Goal: Task Accomplishment & Management: Manage account settings

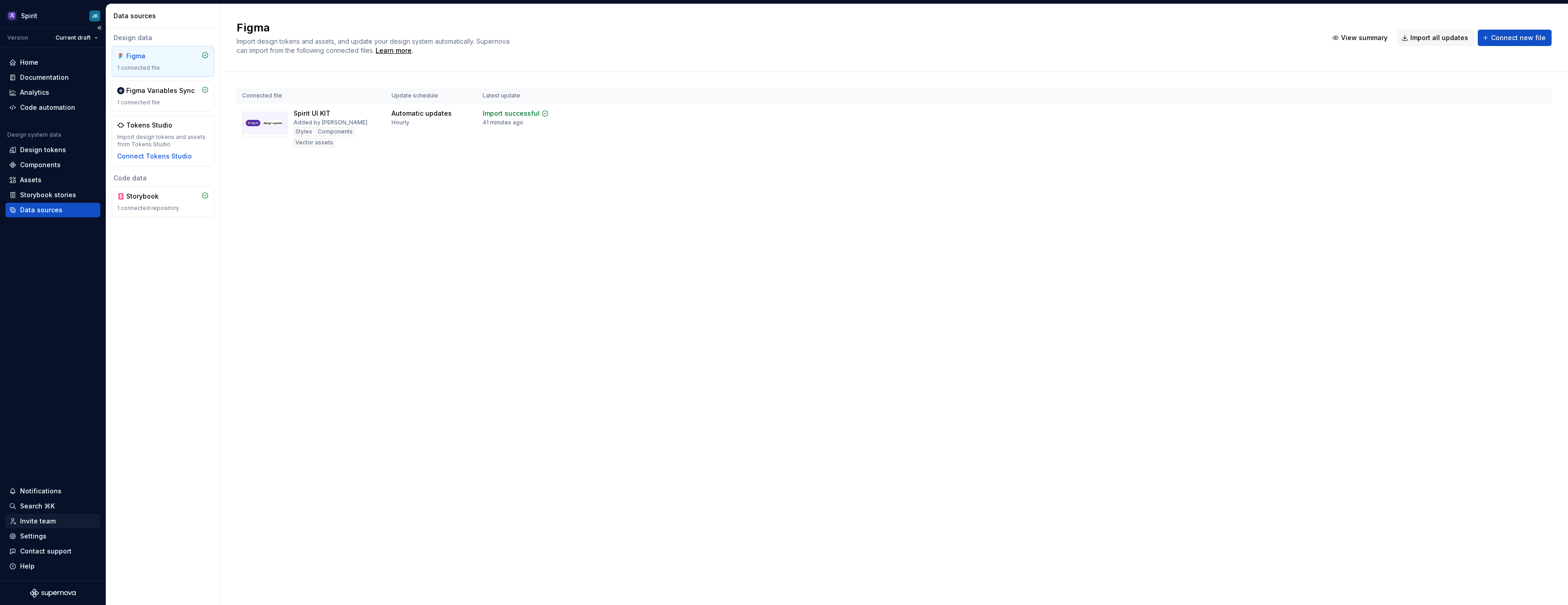
click at [59, 518] on div "Invite team" at bounding box center [53, 521] width 88 height 9
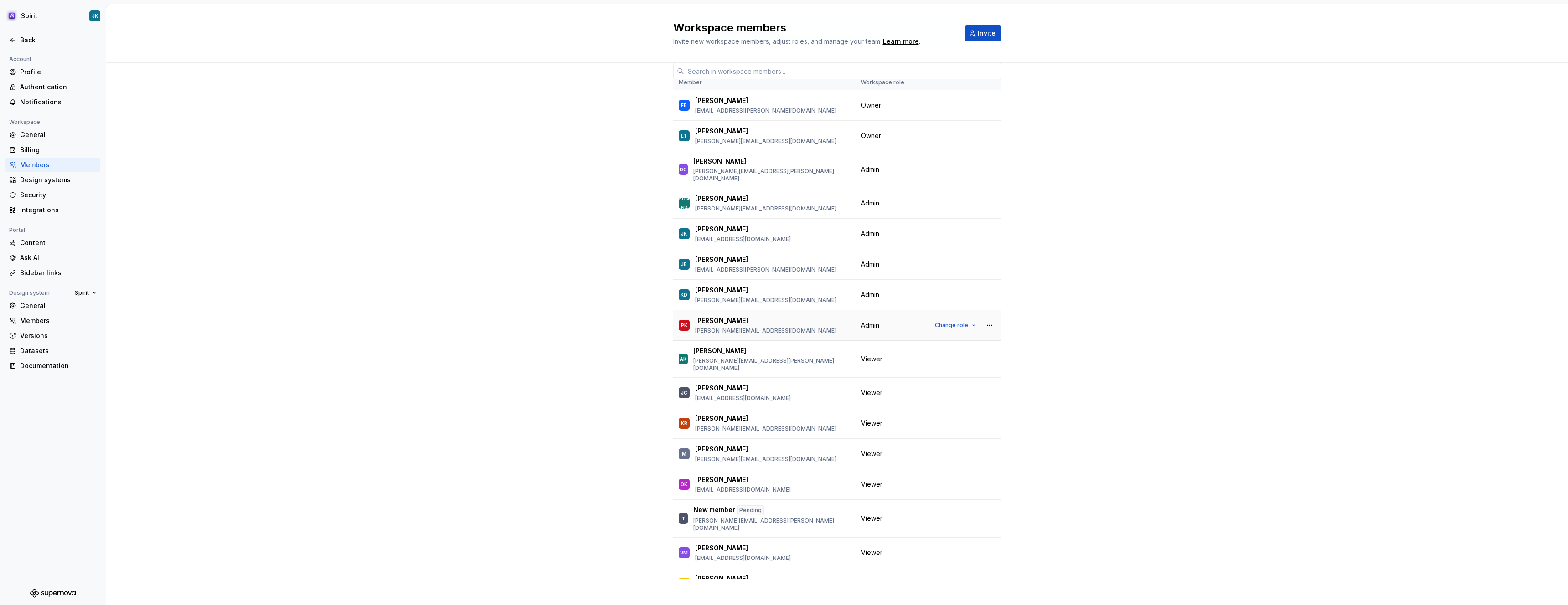
scroll to position [58, 0]
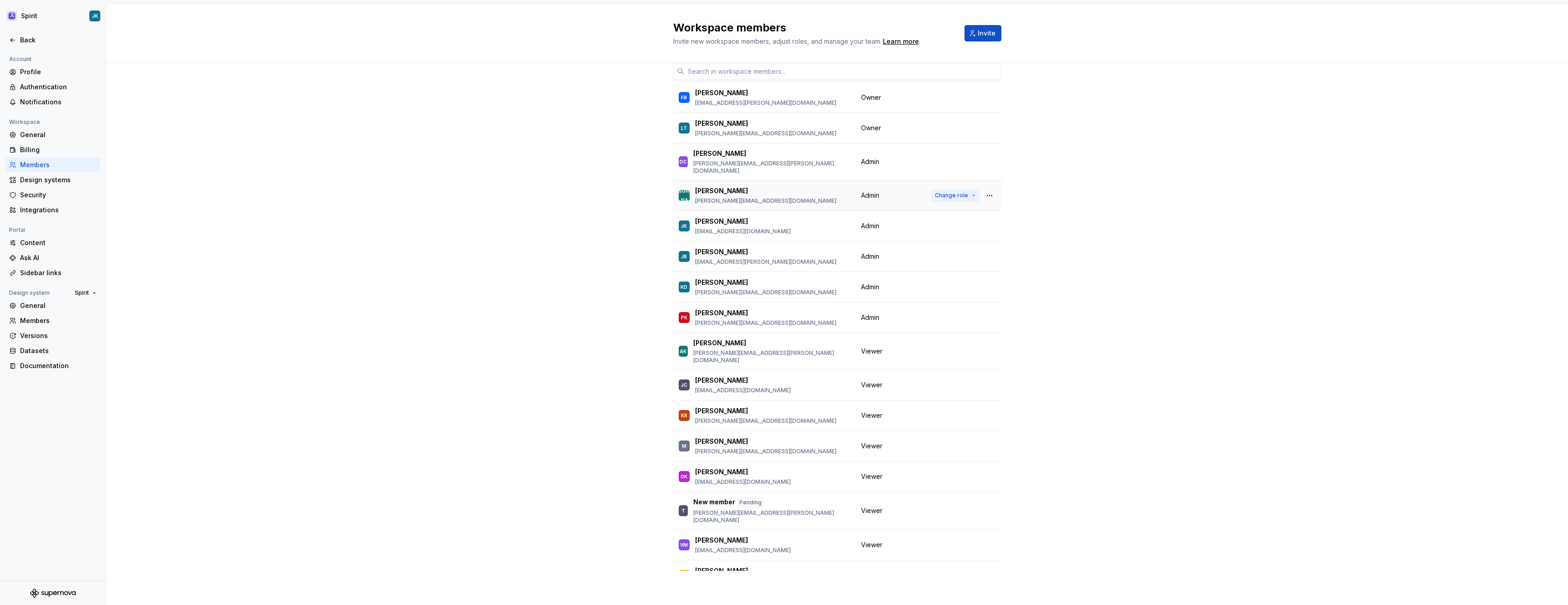
click at [952, 192] on span "Change role" at bounding box center [951, 195] width 33 height 7
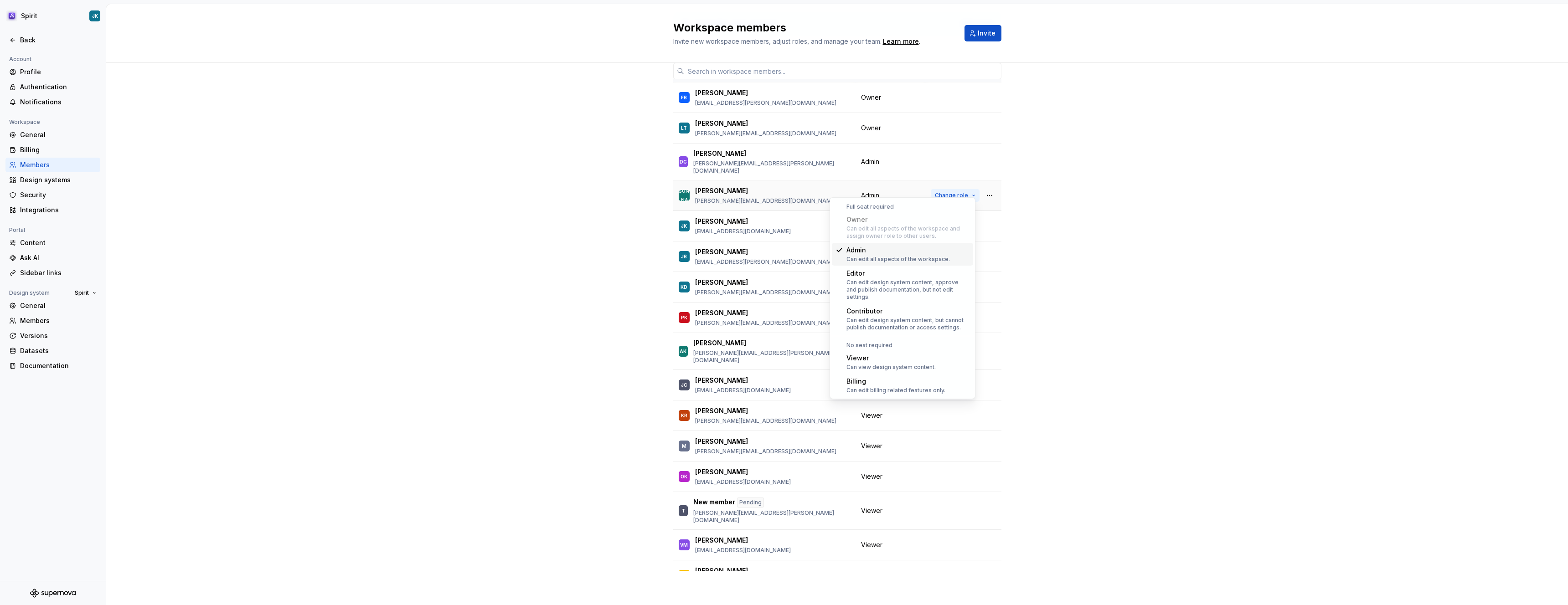
click at [952, 192] on span "Change role" at bounding box center [951, 195] width 33 height 7
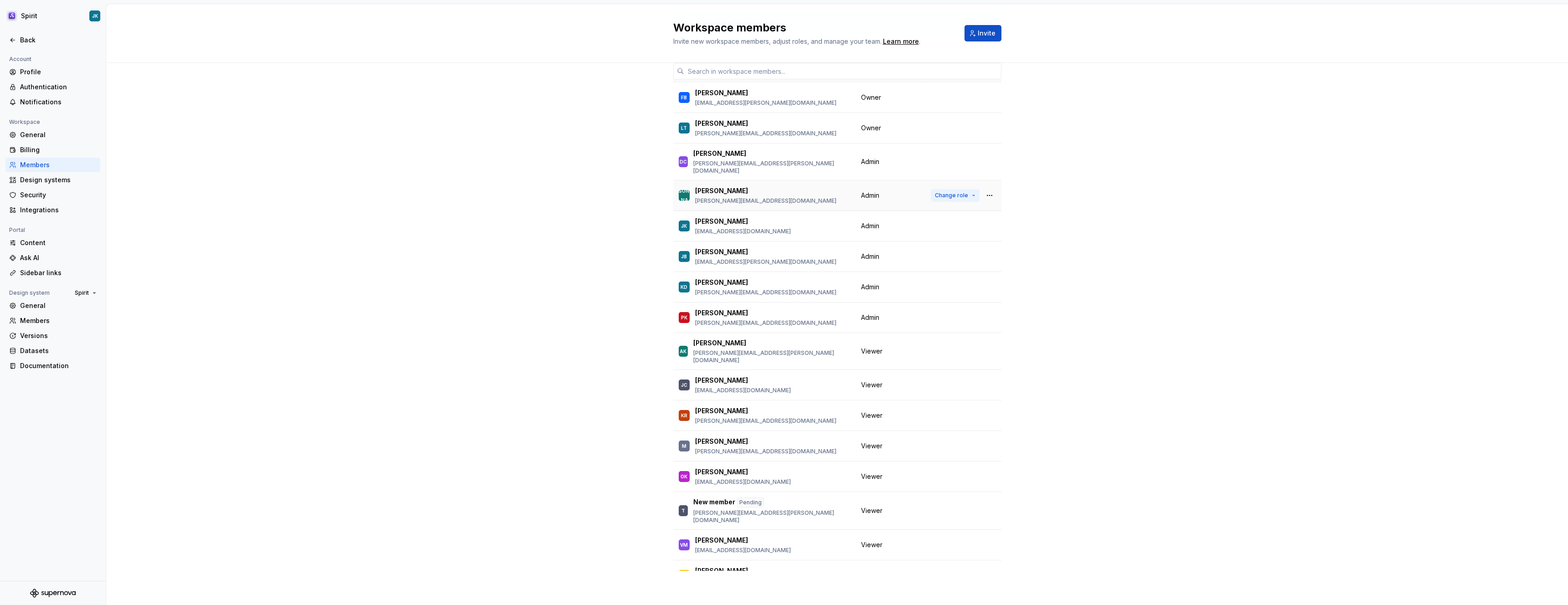
click at [952, 192] on span "Change role" at bounding box center [951, 195] width 33 height 7
click at [915, 364] on div "Can view design system content." at bounding box center [891, 368] width 89 height 7
click at [729, 509] on p "[PERSON_NAME][EMAIL_ADDRESS][PERSON_NAME][DOMAIN_NAME]" at bounding box center [772, 517] width 157 height 15
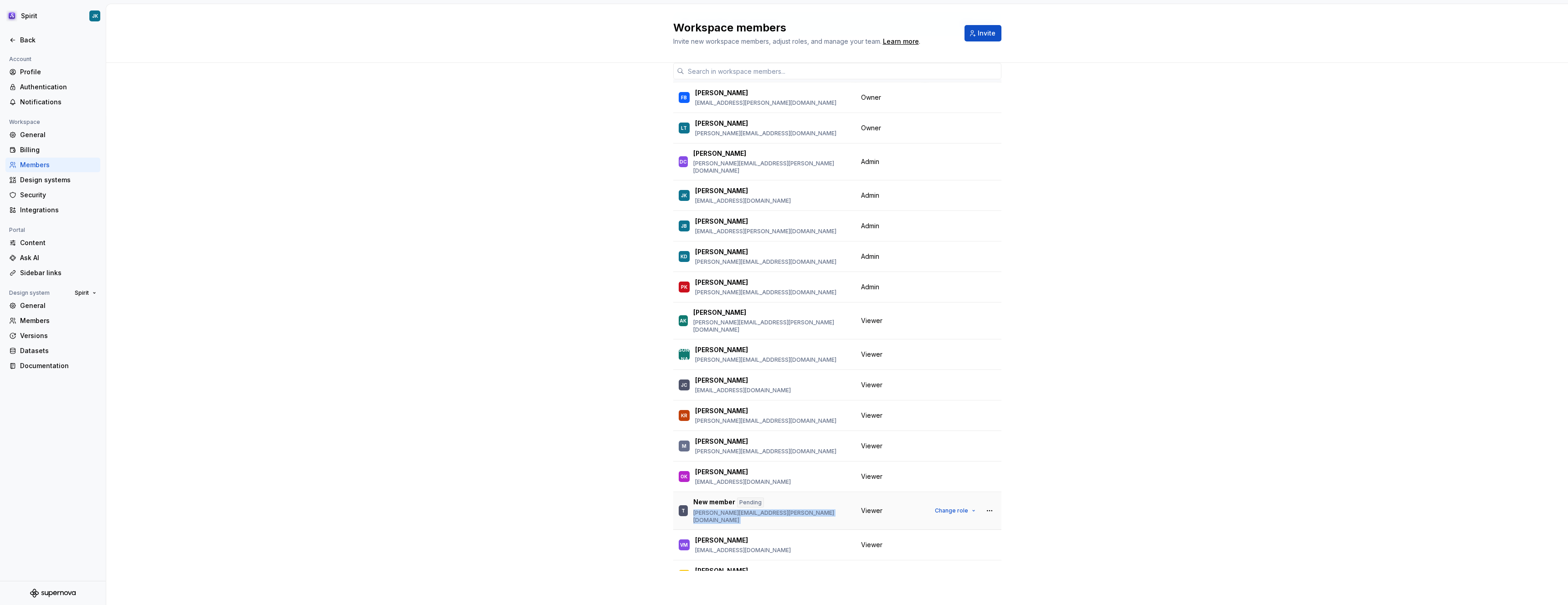
click at [743, 509] on p "[PERSON_NAME][EMAIL_ADDRESS][PERSON_NAME][DOMAIN_NAME]" at bounding box center [772, 517] width 157 height 15
click at [750, 509] on p "[PERSON_NAME][EMAIL_ADDRESS][PERSON_NAME][DOMAIN_NAME]" at bounding box center [772, 517] width 157 height 15
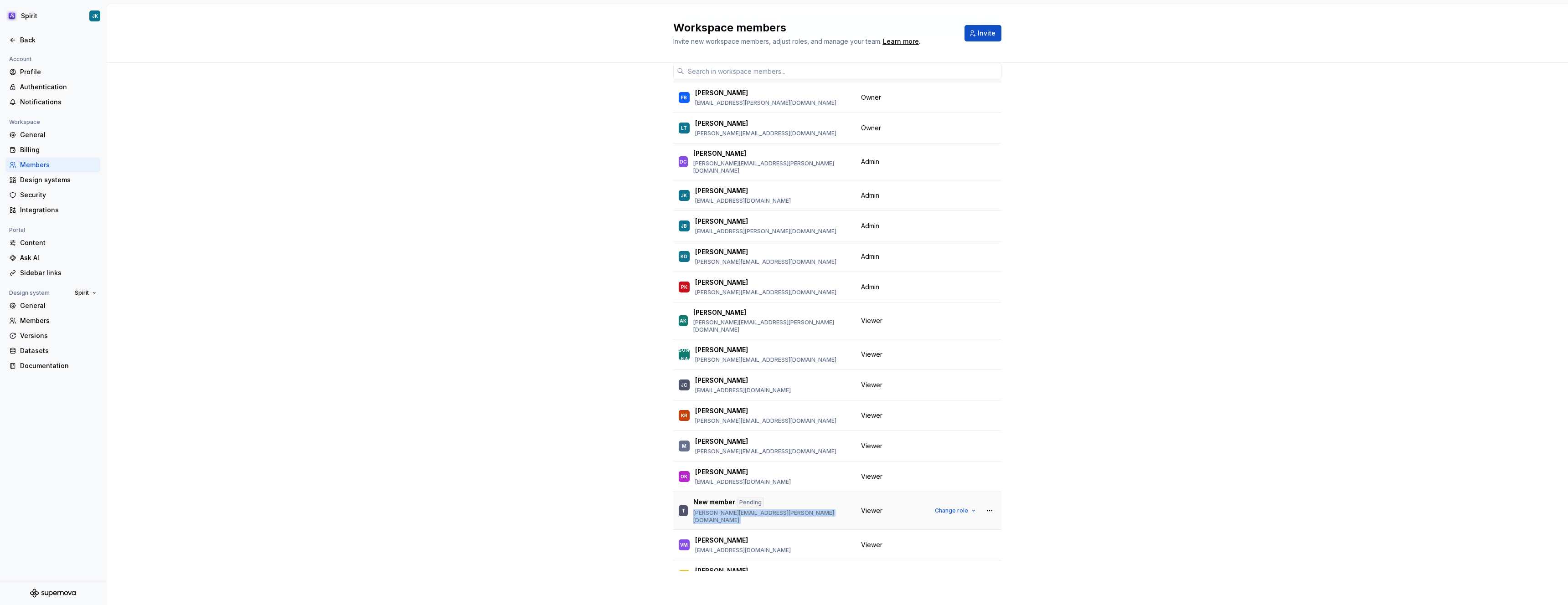
click at [750, 509] on p "[PERSON_NAME][EMAIL_ADDRESS][PERSON_NAME][DOMAIN_NAME]" at bounding box center [772, 517] width 157 height 15
click at [819, 498] on div "T New member Pending [PERSON_NAME][EMAIL_ADDRESS][PERSON_NAME][DOMAIN_NAME]" at bounding box center [765, 511] width 172 height 26
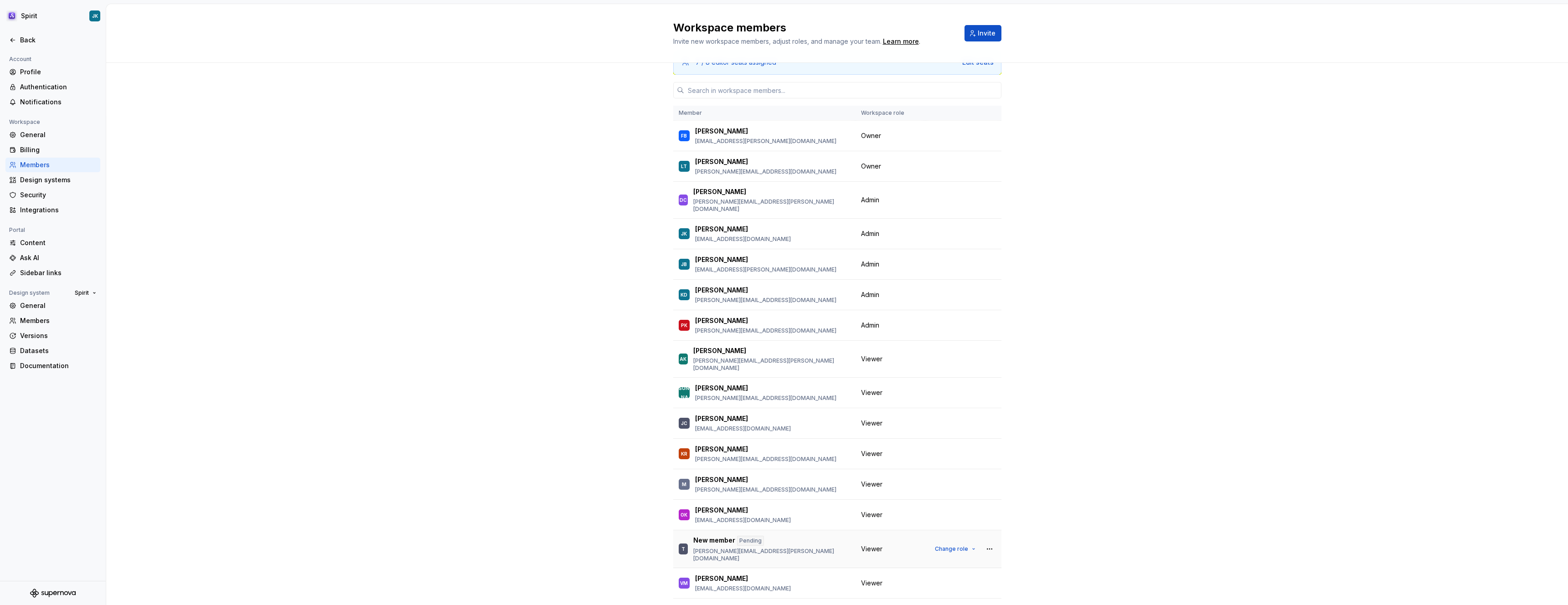
scroll to position [46, 0]
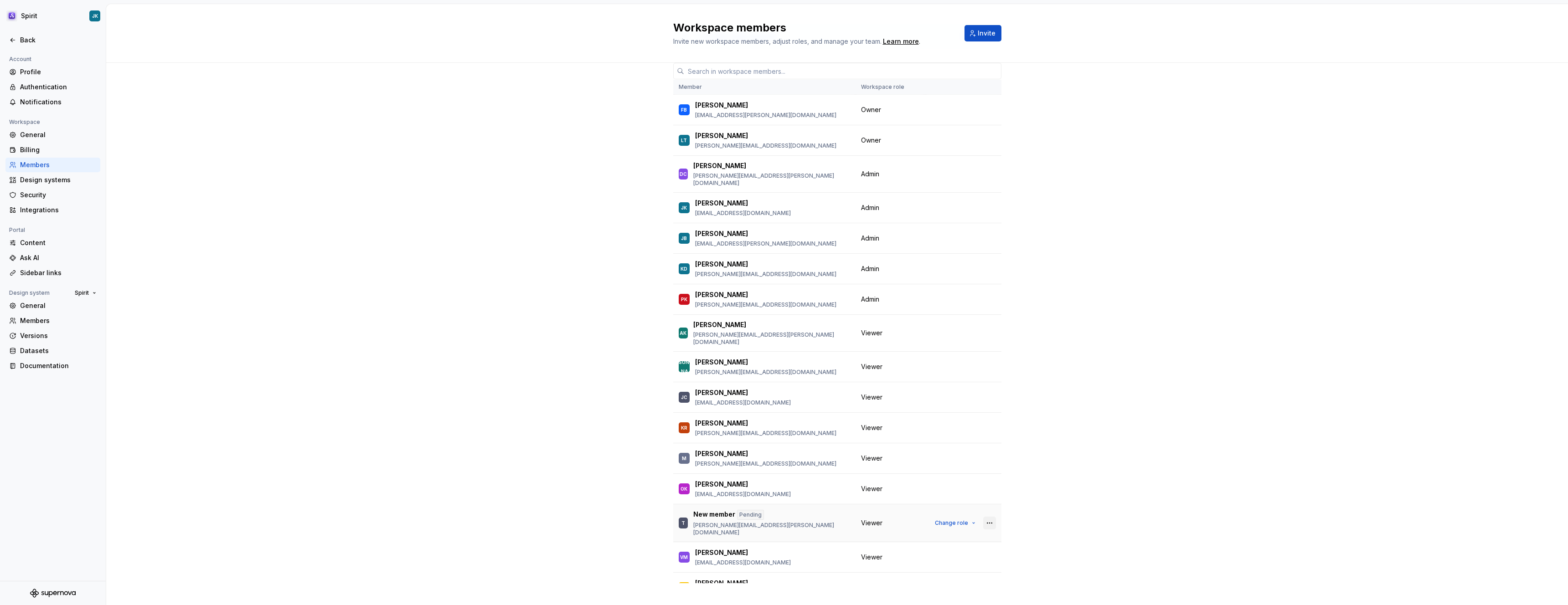
click at [989, 517] on button "button" at bounding box center [989, 523] width 13 height 13
click at [949, 542] on div "Remove from workspace" at bounding box center [930, 543] width 79 height 9
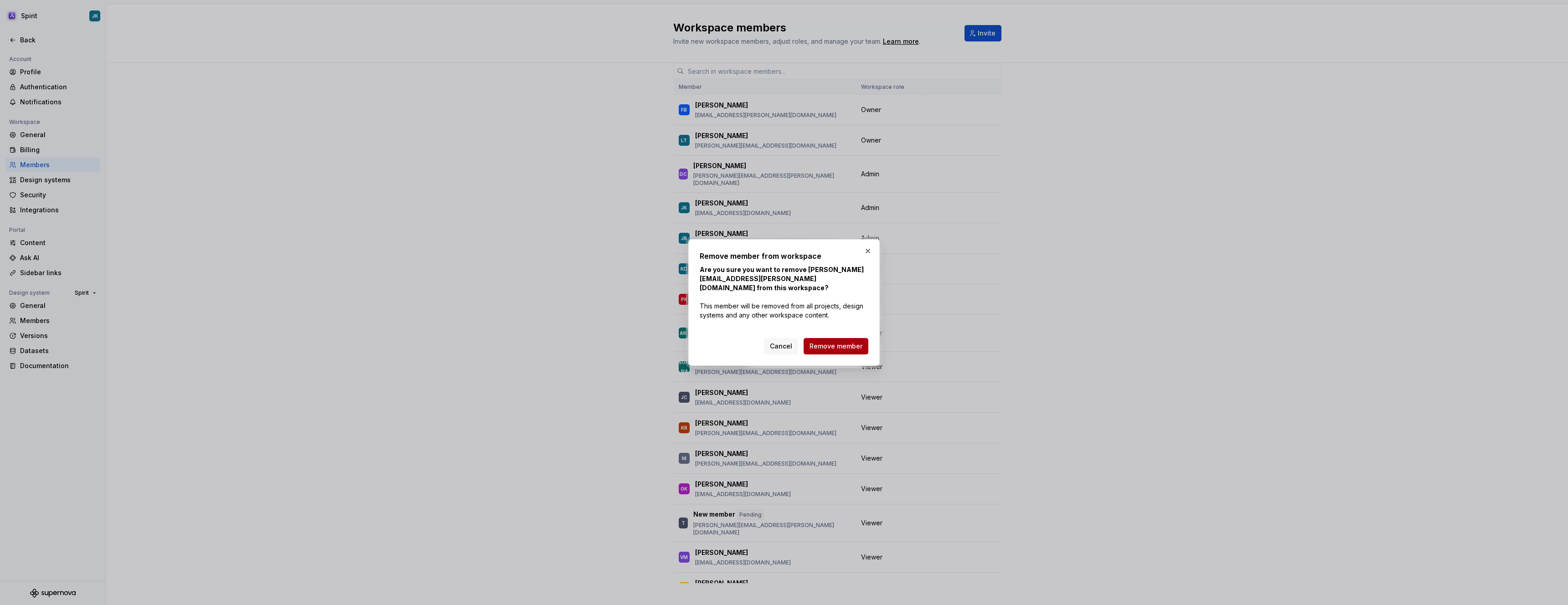
click at [833, 342] on span "Remove member" at bounding box center [836, 346] width 53 height 9
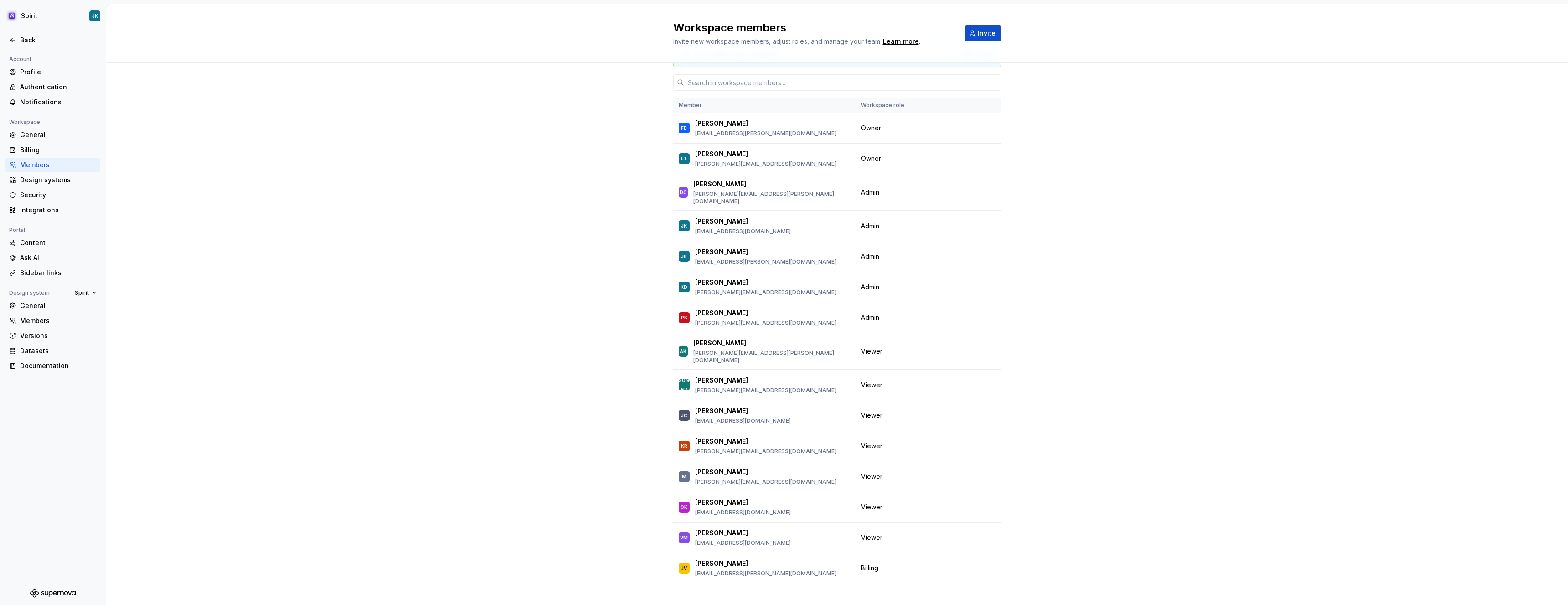
scroll to position [0, 0]
